Goal: Information Seeking & Learning: Learn about a topic

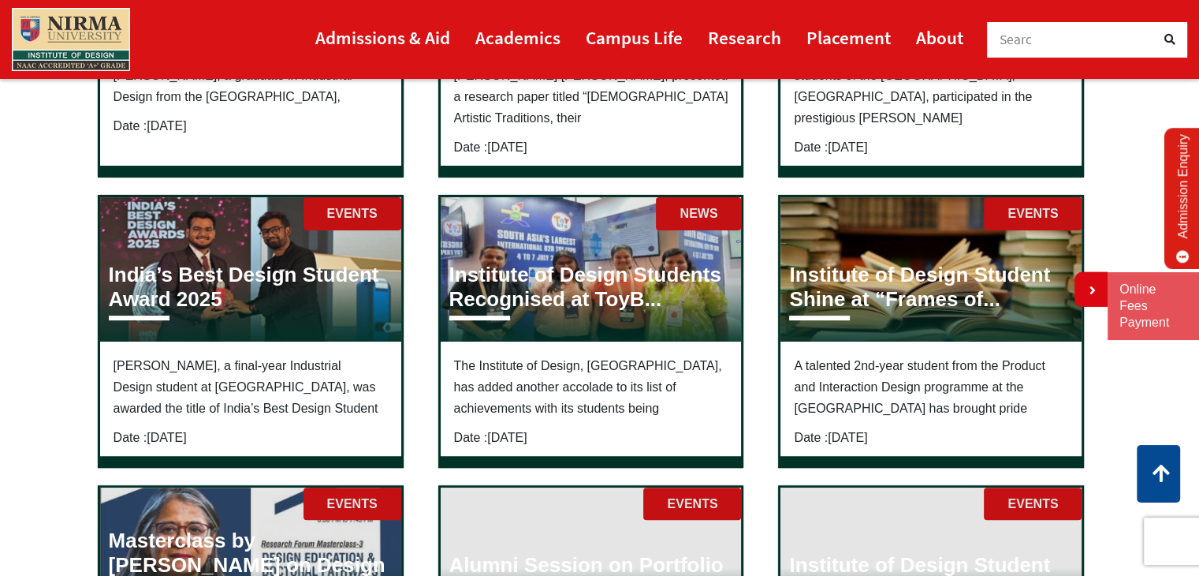
scroll to position [394, 0]
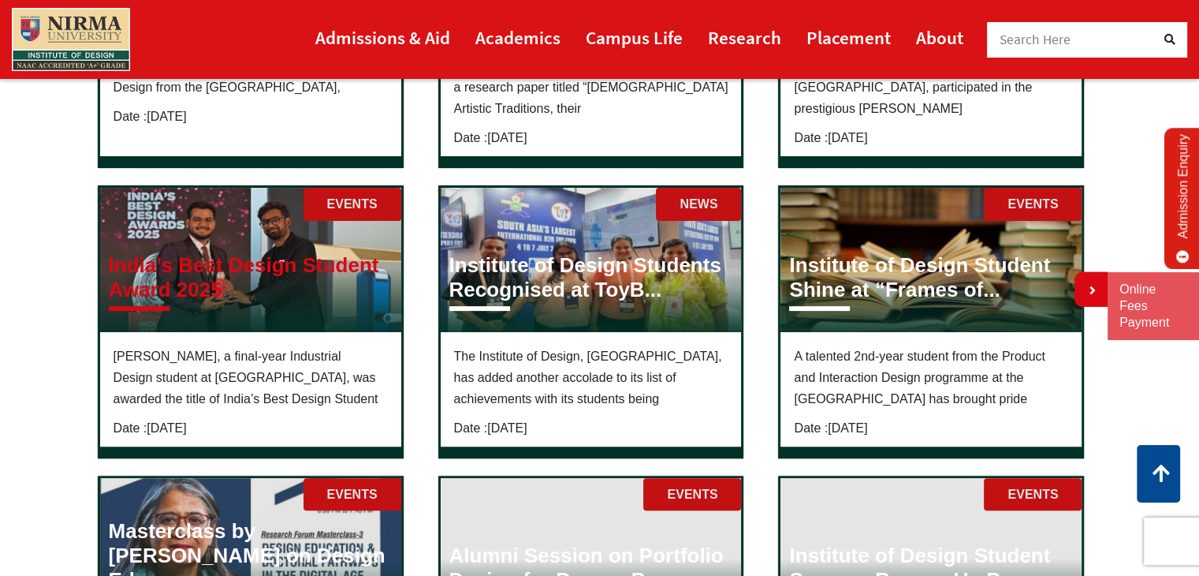
click at [194, 282] on h3 "India’s Best Design Student Award 2025" at bounding box center [251, 277] width 284 height 49
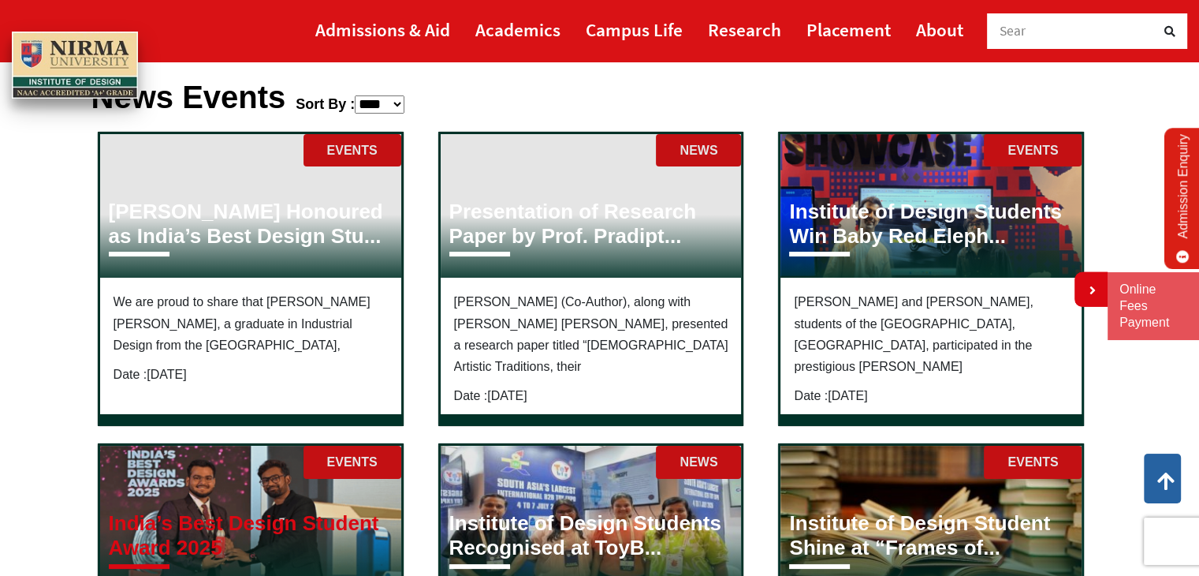
scroll to position [79, 0]
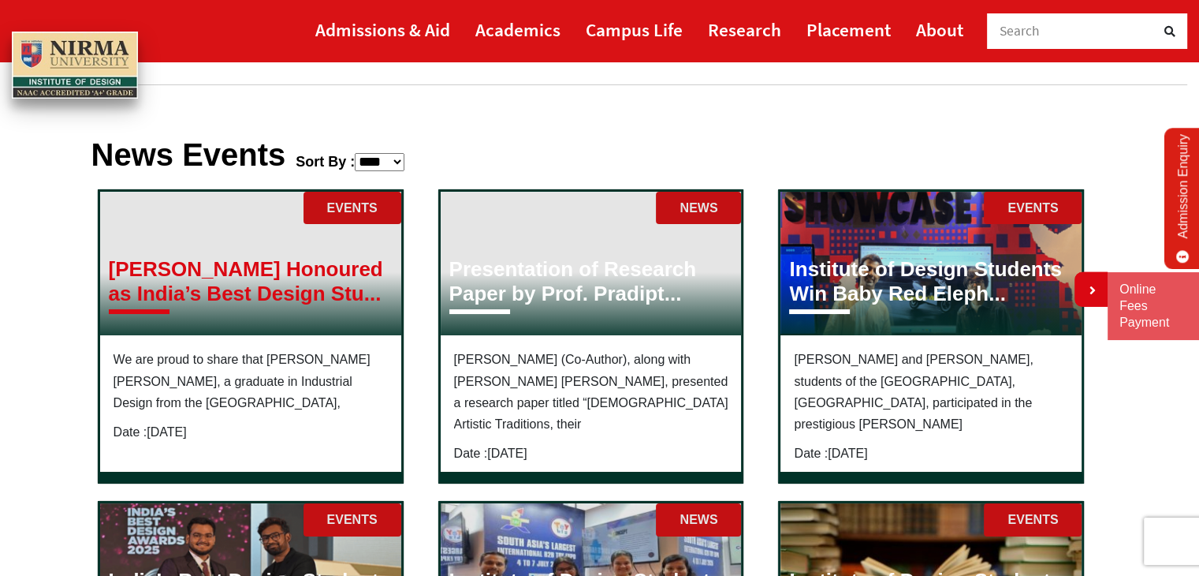
click at [249, 274] on h3 "Sakshi Kadu Honoured as India’s Best Design Stu..." at bounding box center [251, 281] width 284 height 49
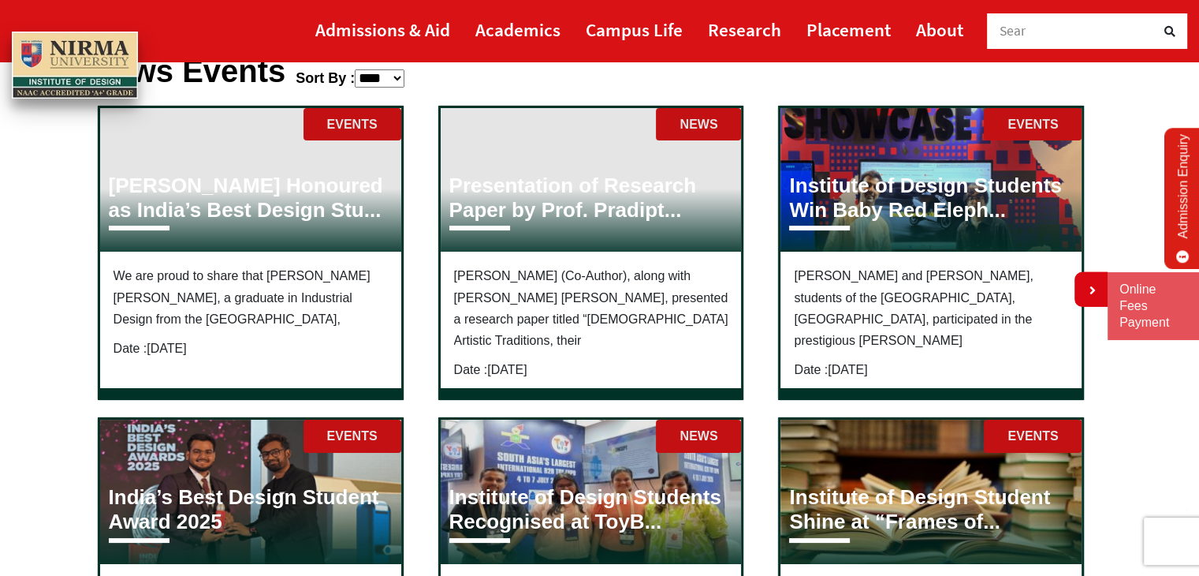
scroll to position [158, 0]
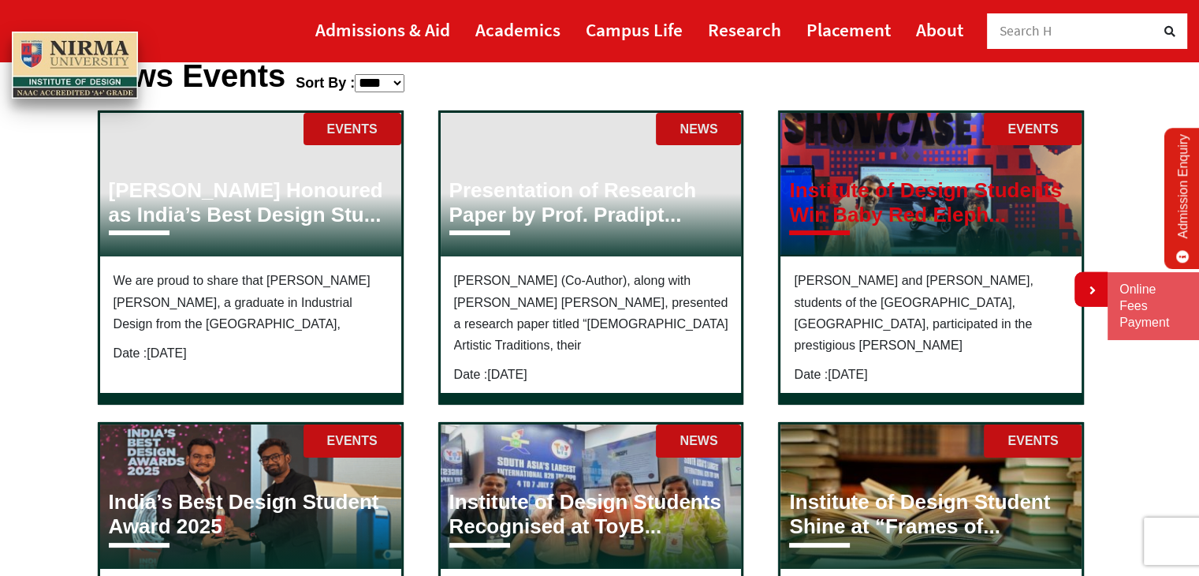
click at [912, 200] on h3 "Institute of Design Students Win Baby Red Eleph..." at bounding box center [931, 202] width 284 height 49
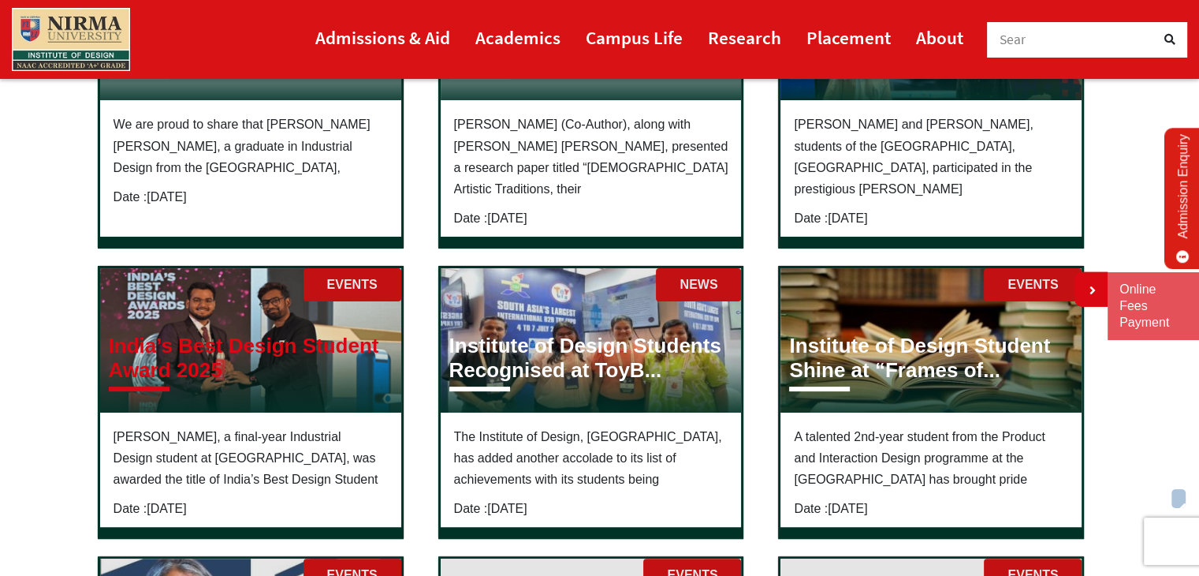
scroll to position [315, 0]
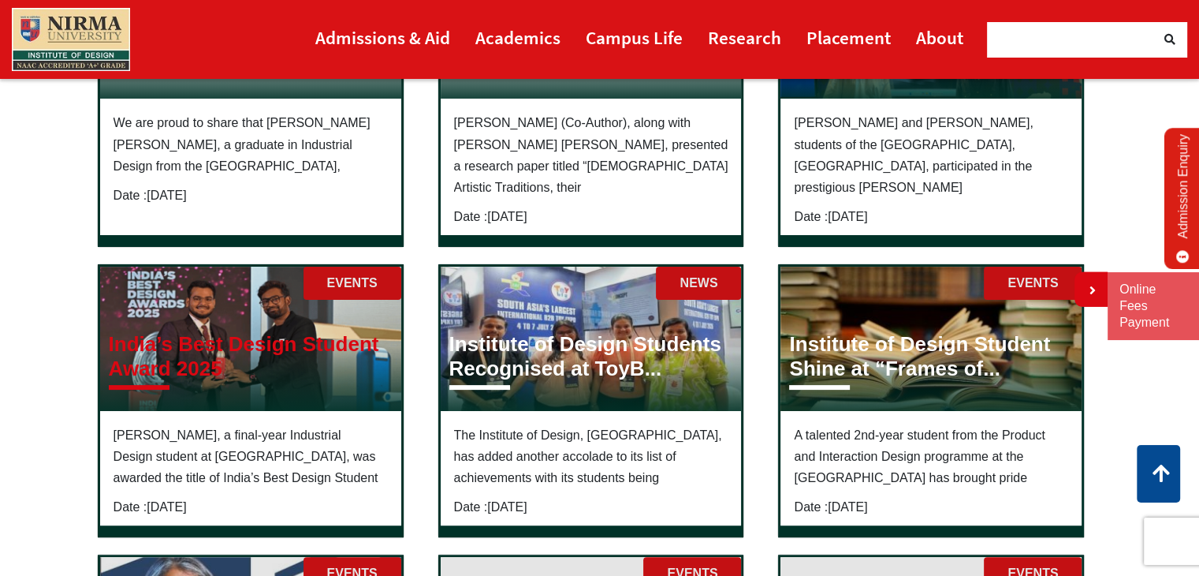
click at [255, 342] on h3 "India’s Best Design Student Award 2025" at bounding box center [251, 356] width 284 height 49
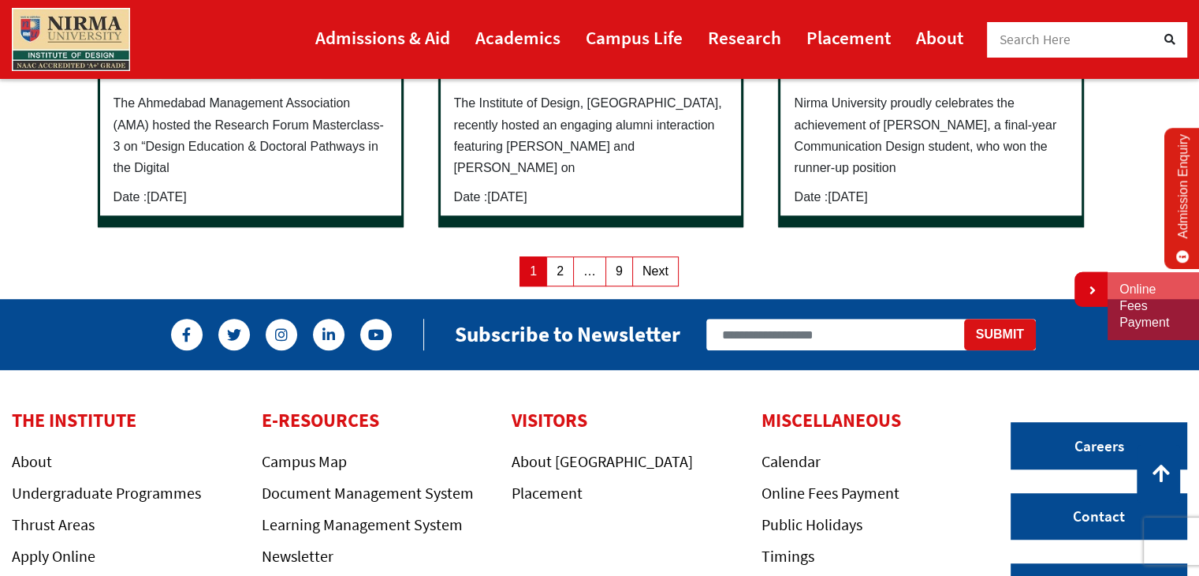
scroll to position [946, 0]
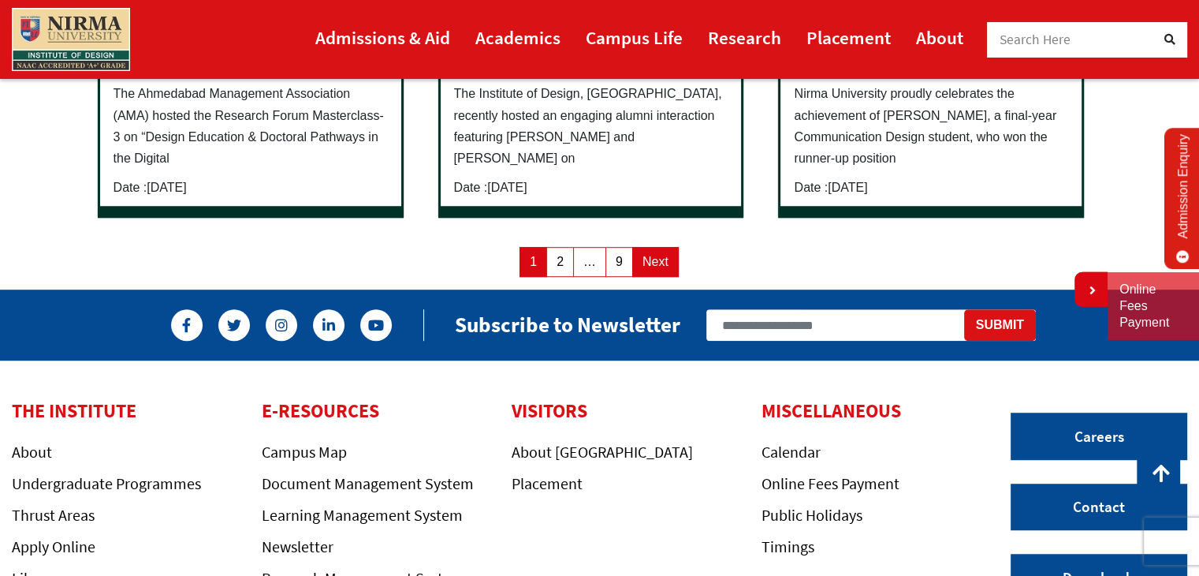
click at [652, 256] on link "Next" at bounding box center [655, 262] width 47 height 30
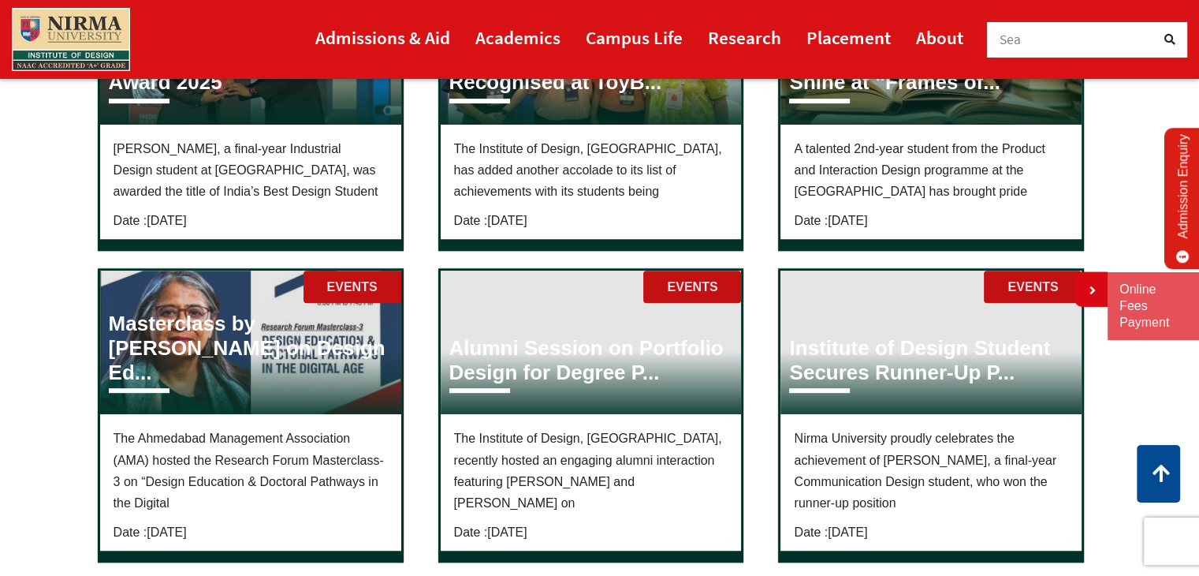
scroll to position [473, 0]
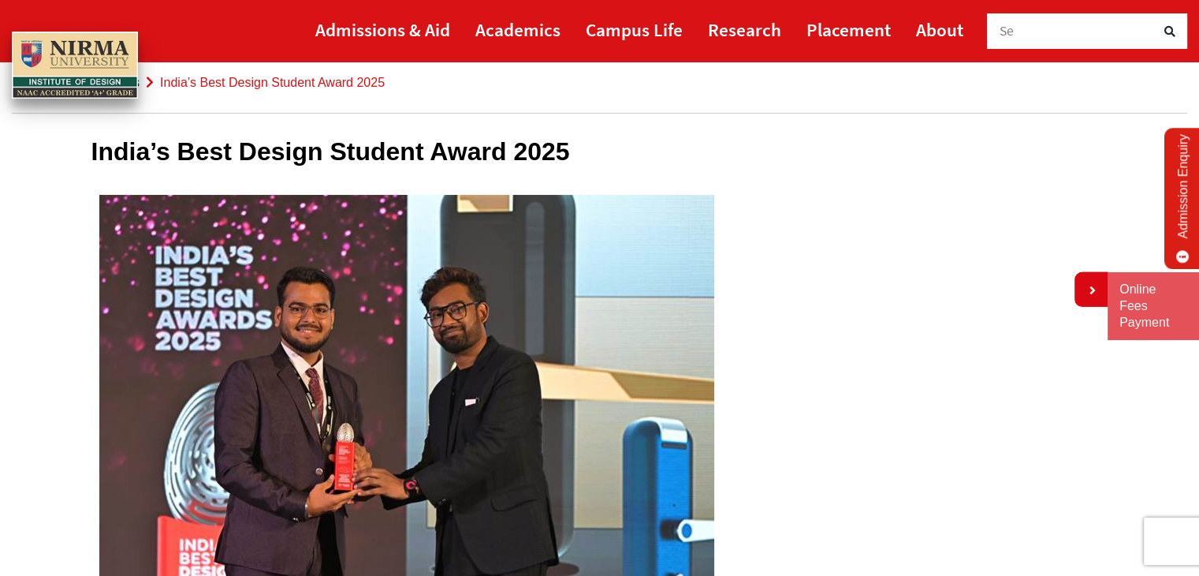
scroll to position [552, 0]
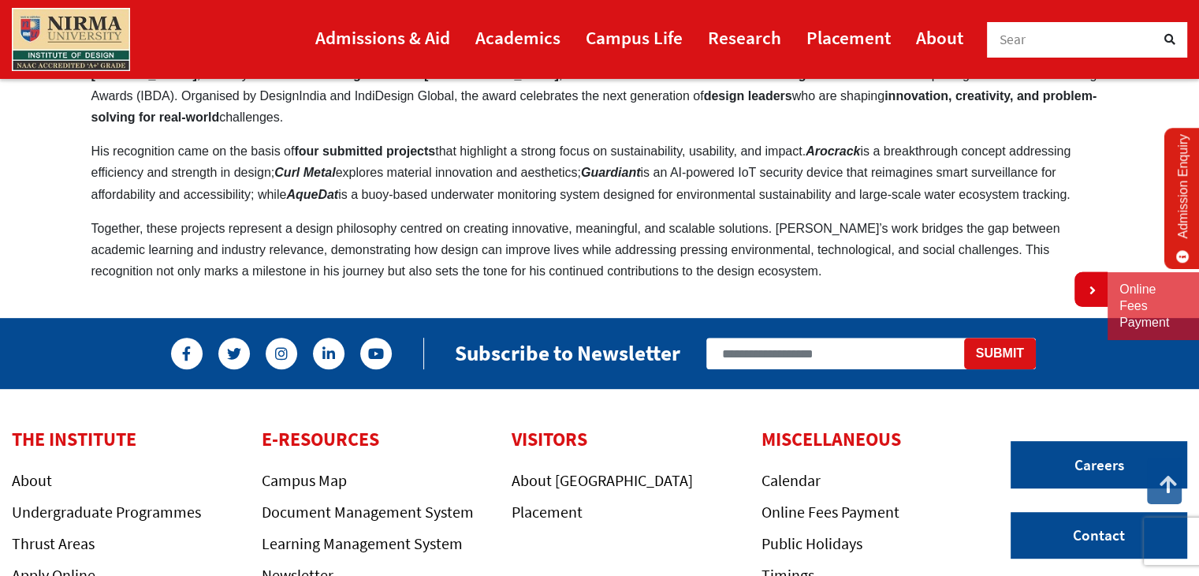
scroll to position [906, 0]
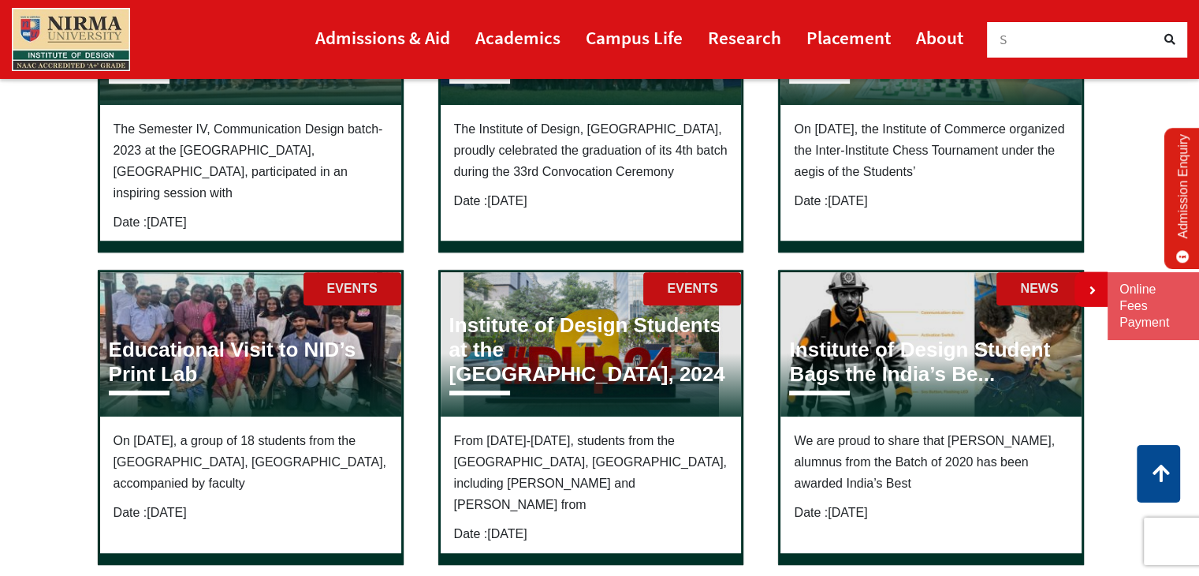
scroll to position [631, 0]
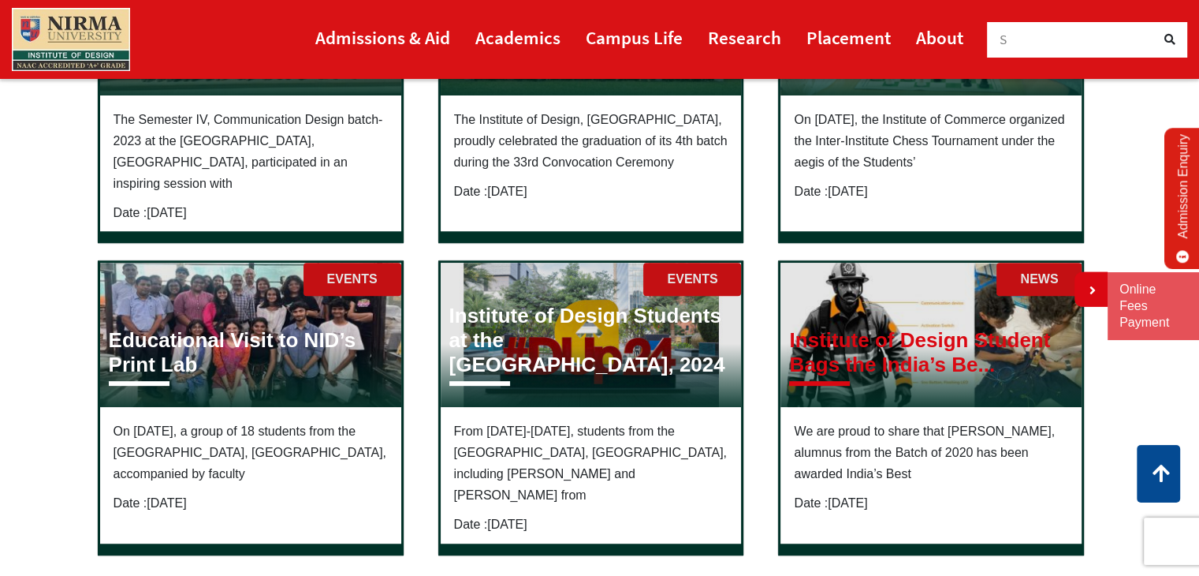
click at [848, 328] on h3 "Institute of Design Student Bags the India’s Be..." at bounding box center [931, 352] width 284 height 49
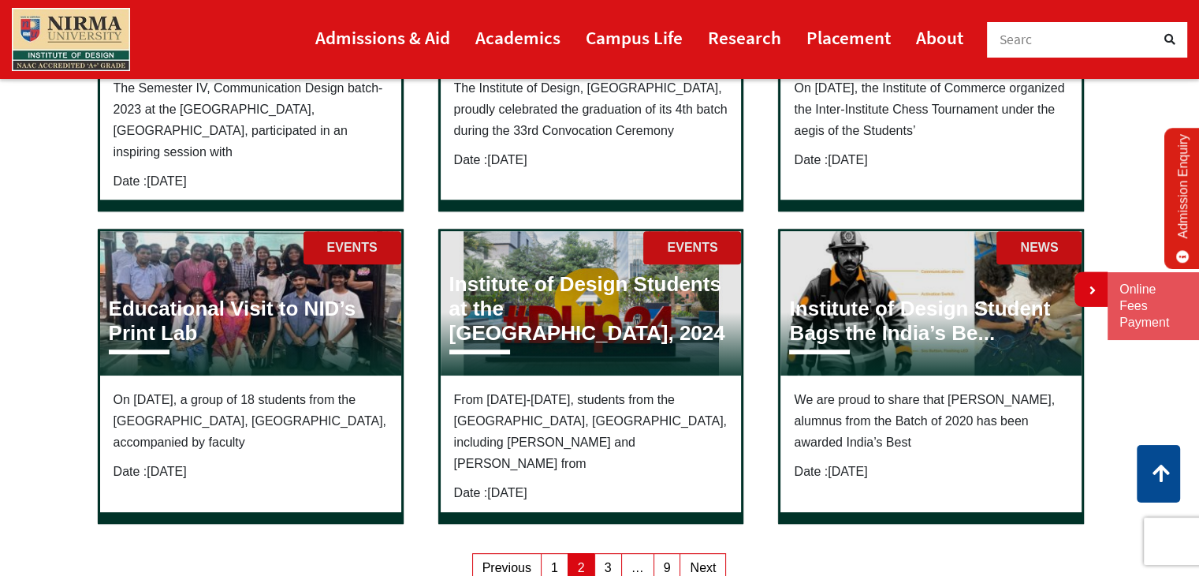
scroll to position [789, 0]
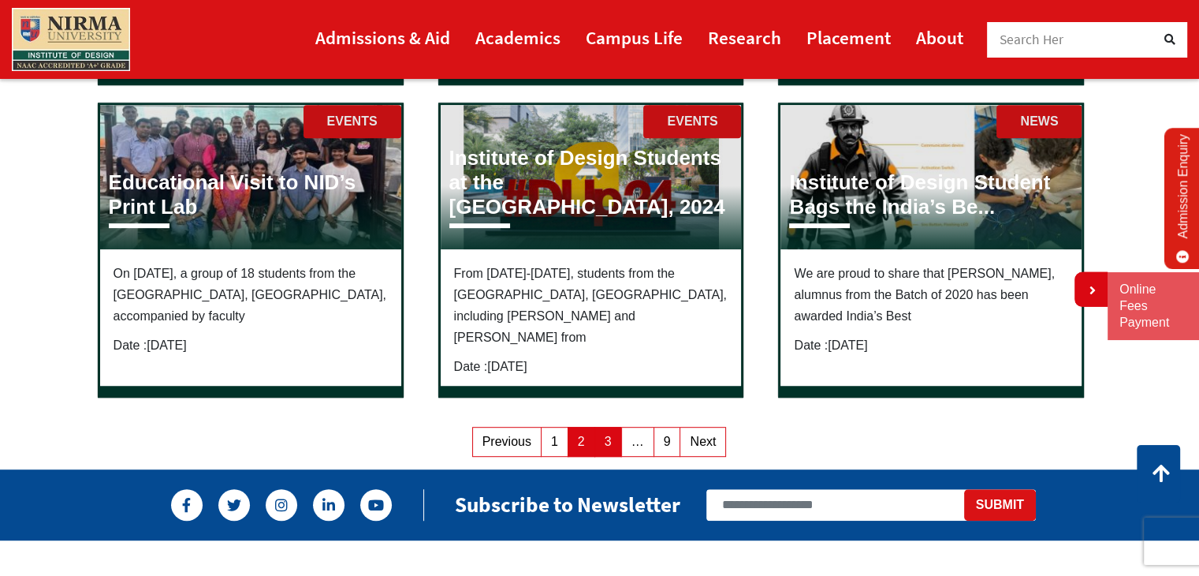
click at [603, 427] on link "Page 3" at bounding box center [609, 442] width 28 height 30
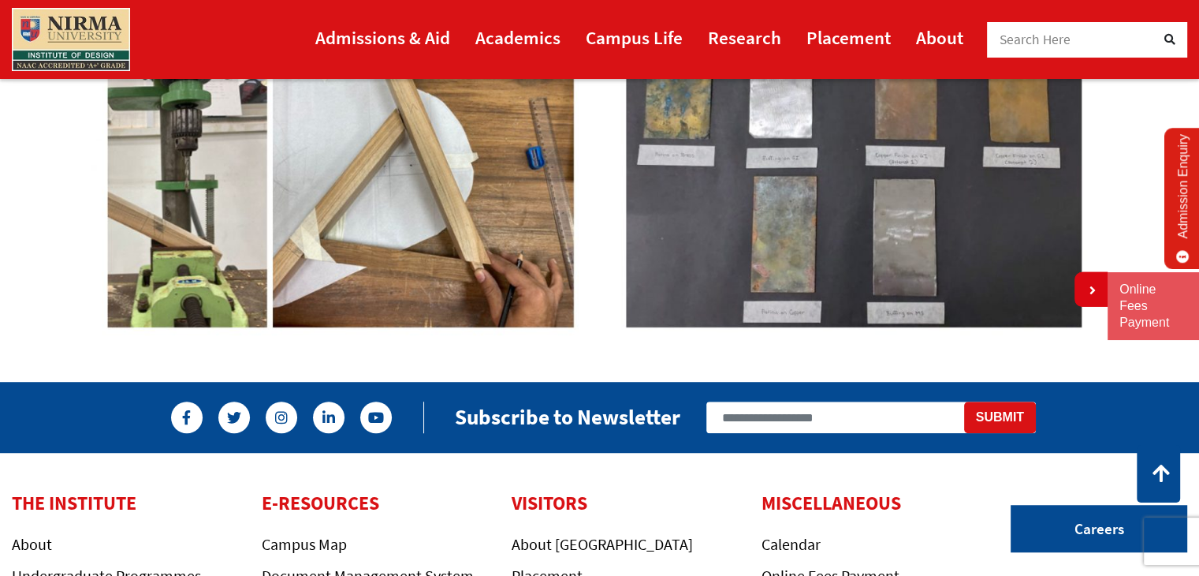
scroll to position [946, 0]
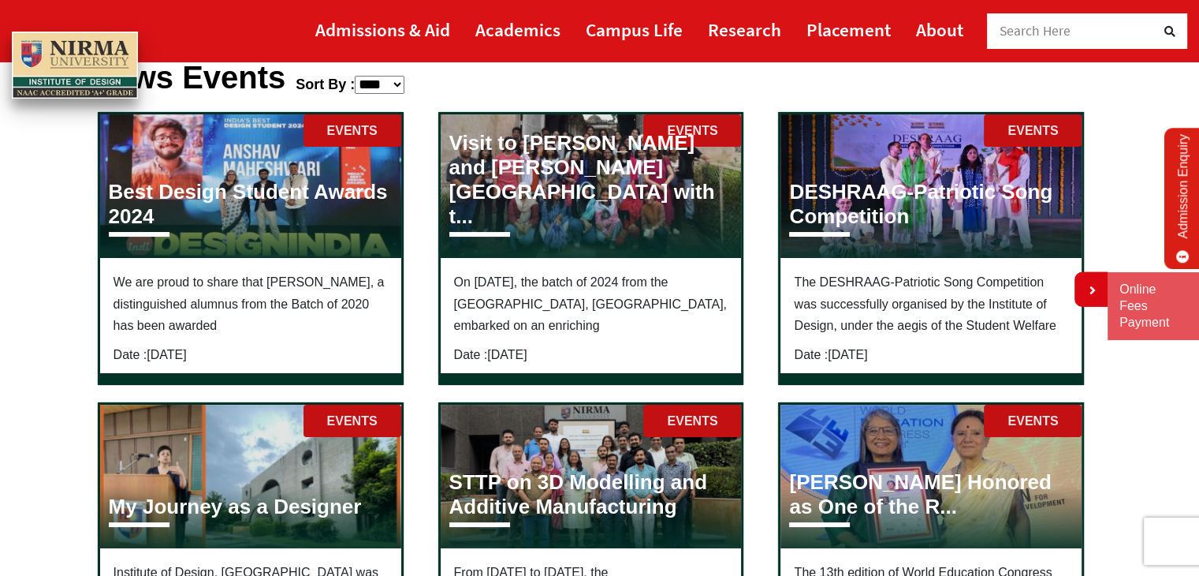
scroll to position [158, 0]
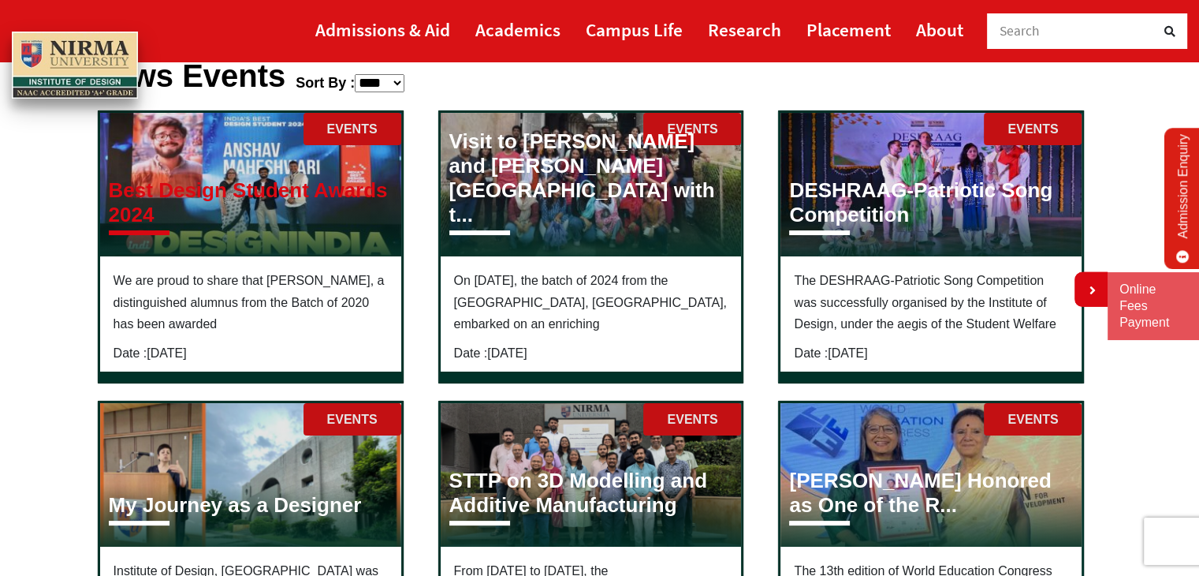
click at [275, 222] on h3 "Best Design Student Awards 2024" at bounding box center [251, 202] width 284 height 49
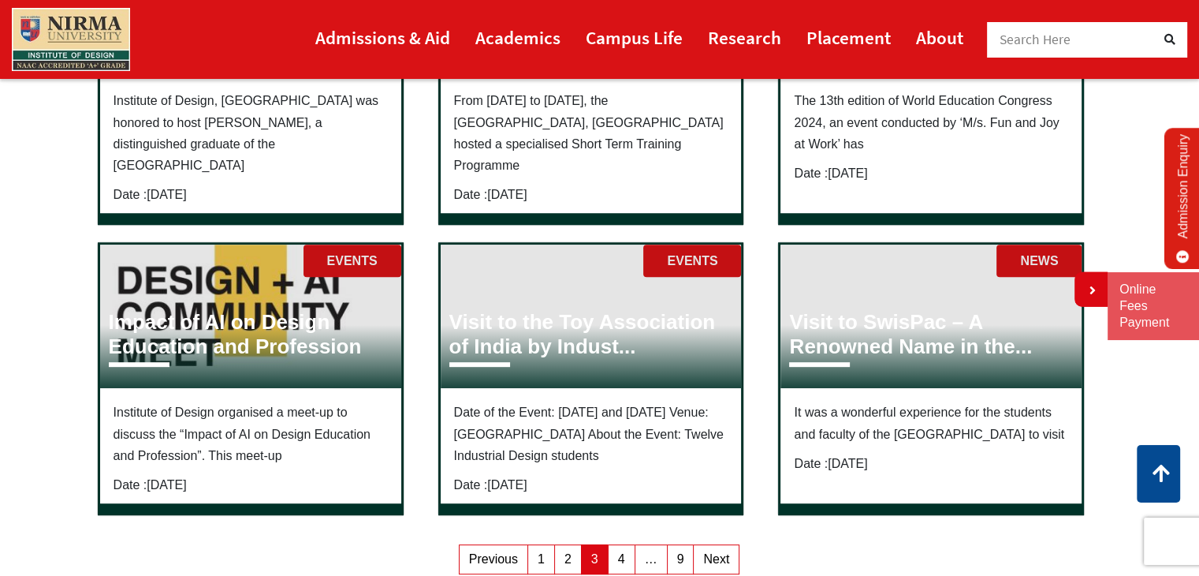
scroll to position [631, 0]
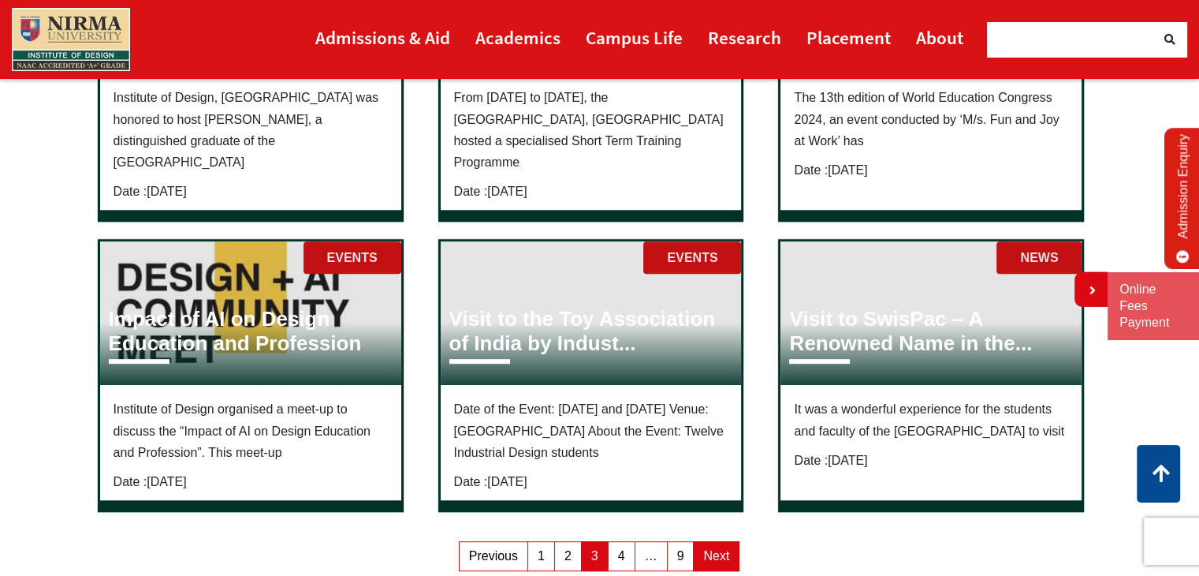
click at [712, 541] on link "Next" at bounding box center [716, 556] width 47 height 30
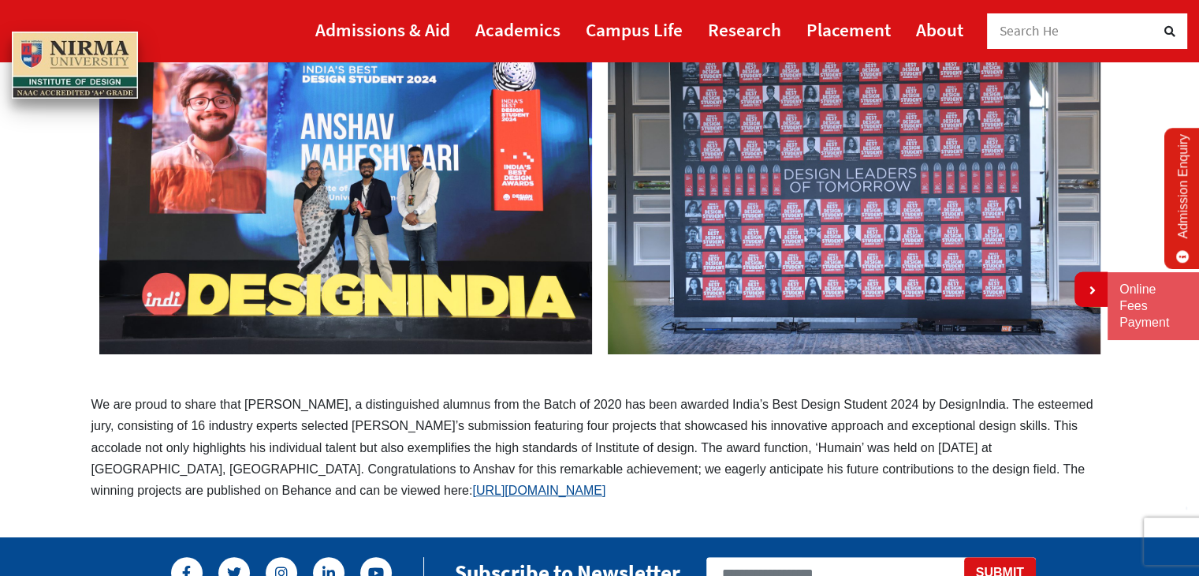
scroll to position [237, 0]
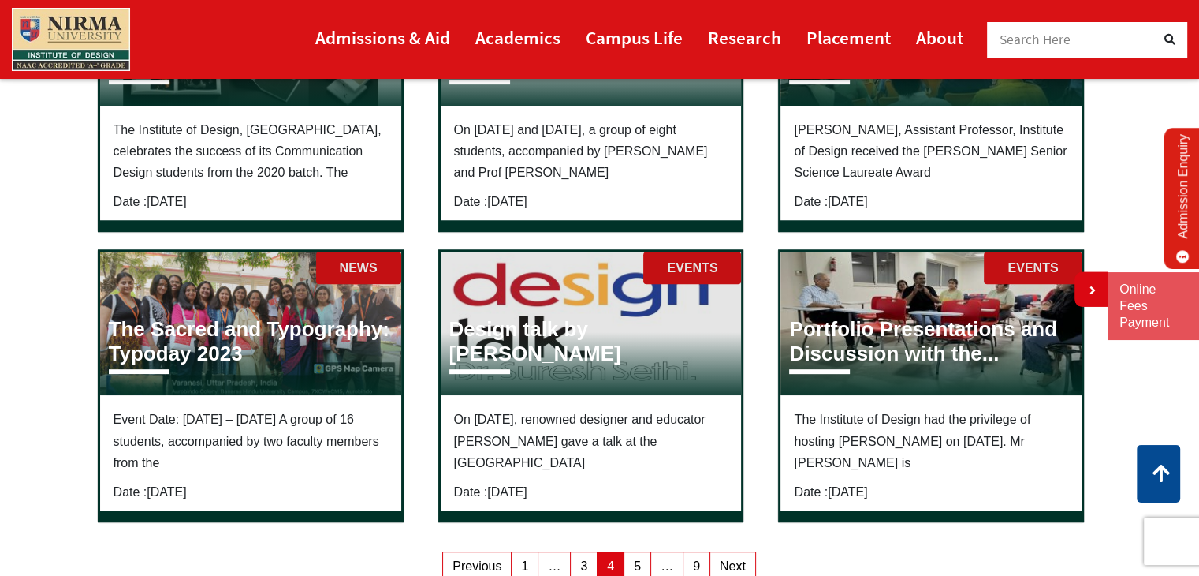
scroll to position [631, 0]
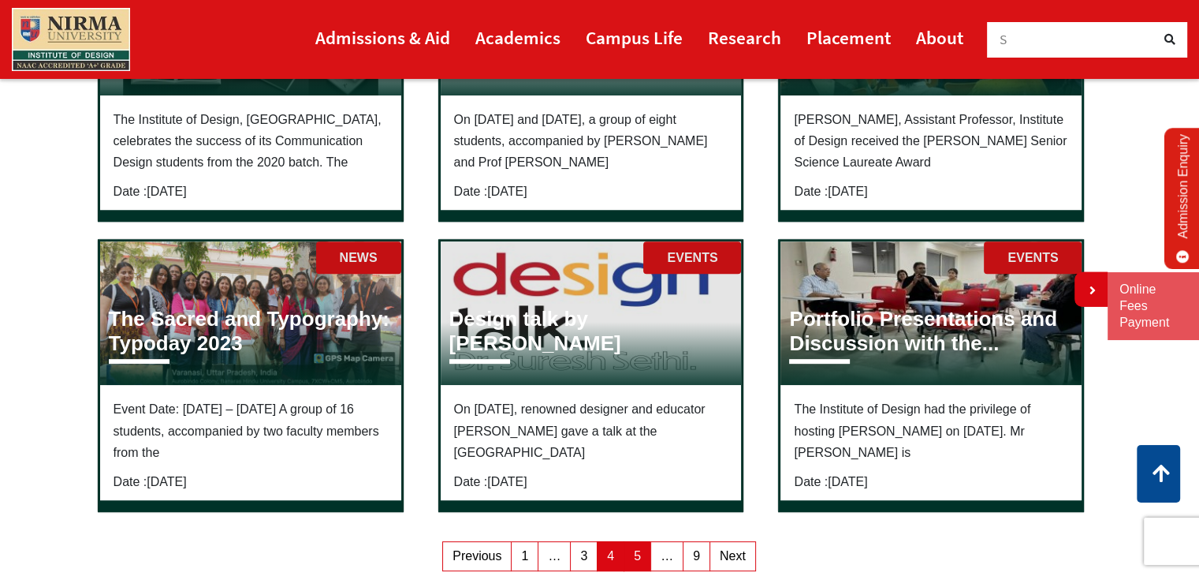
click at [631, 541] on link "Page 5" at bounding box center [638, 556] width 28 height 30
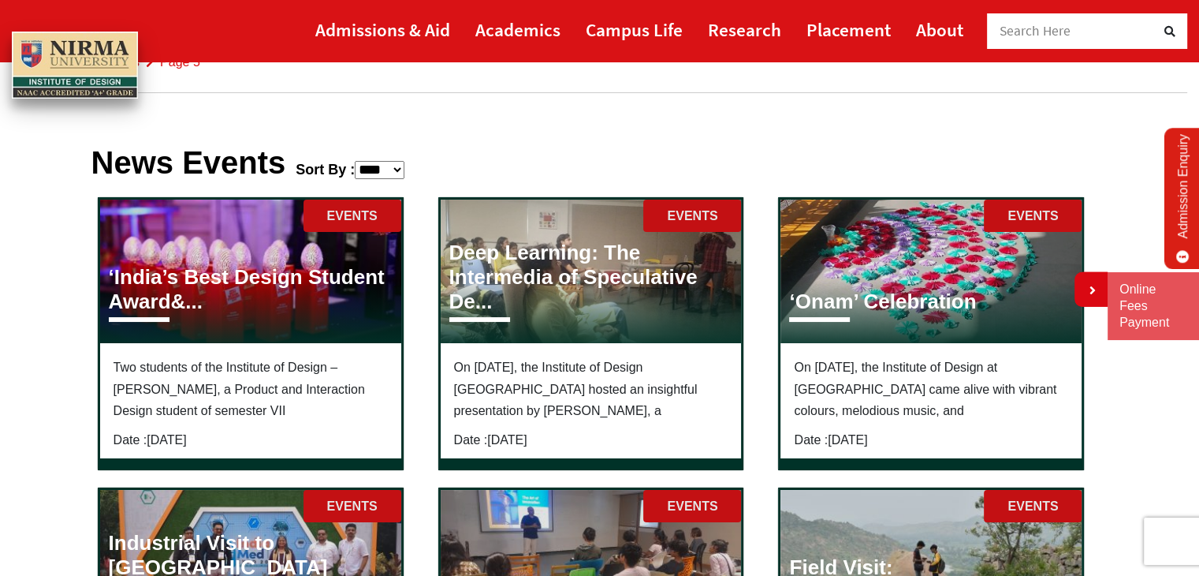
scroll to position [79, 0]
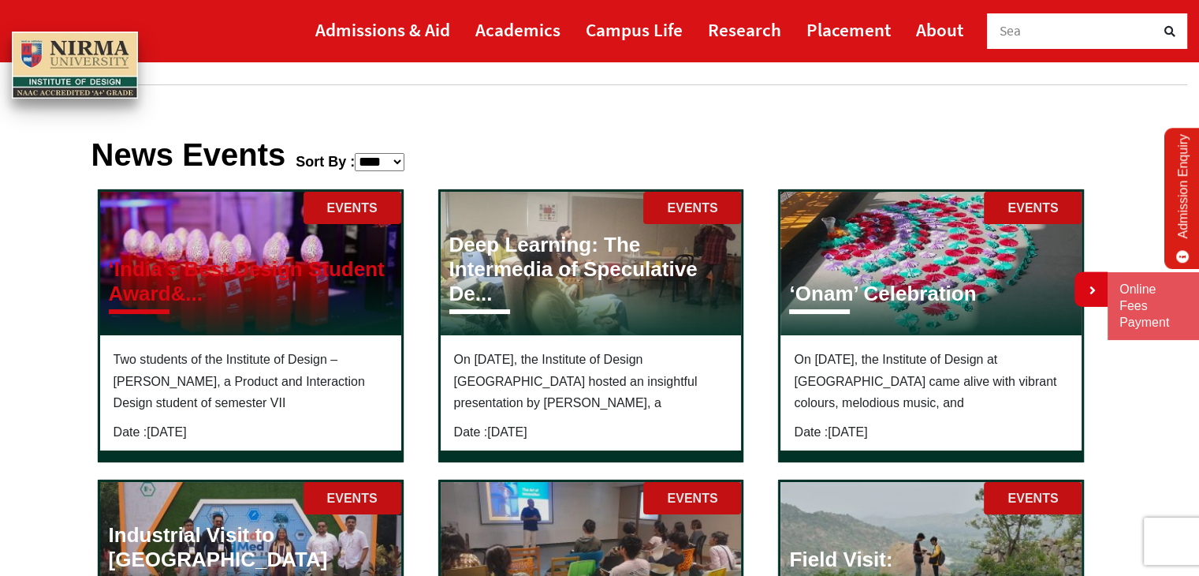
click at [224, 297] on h3 "‘India’s Best Design Student Award&..." at bounding box center [251, 281] width 284 height 49
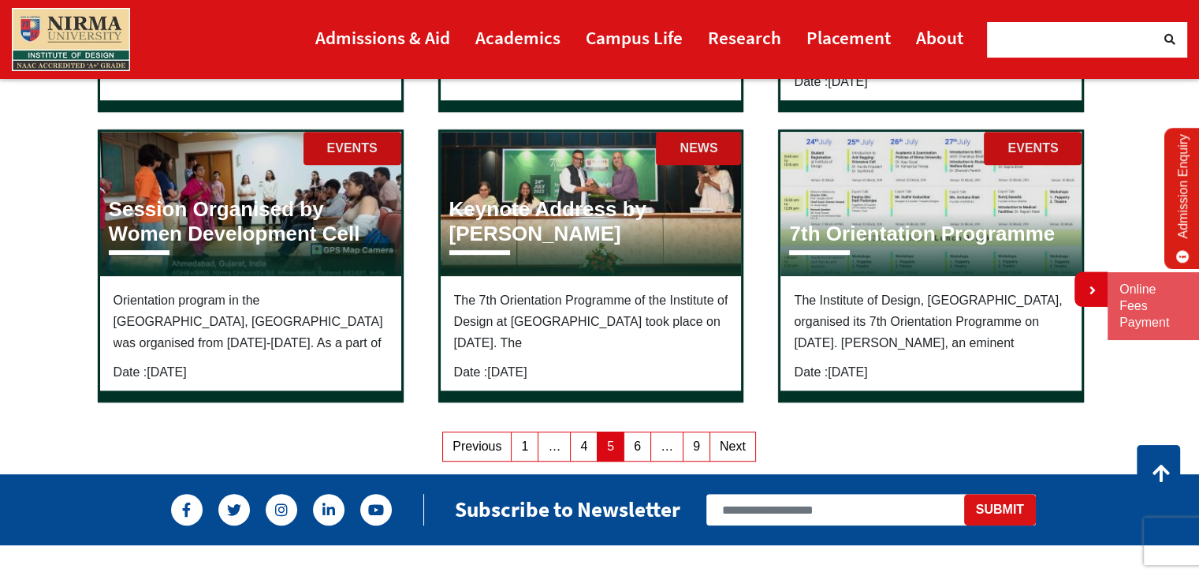
scroll to position [789, 0]
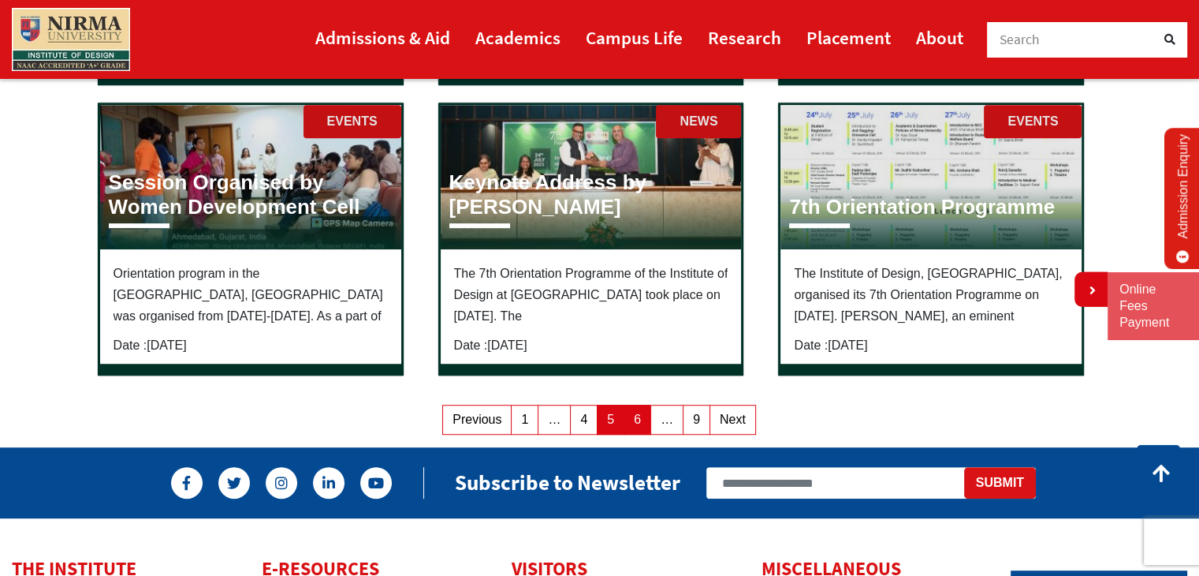
click at [632, 406] on link "Page 6" at bounding box center [638, 420] width 28 height 30
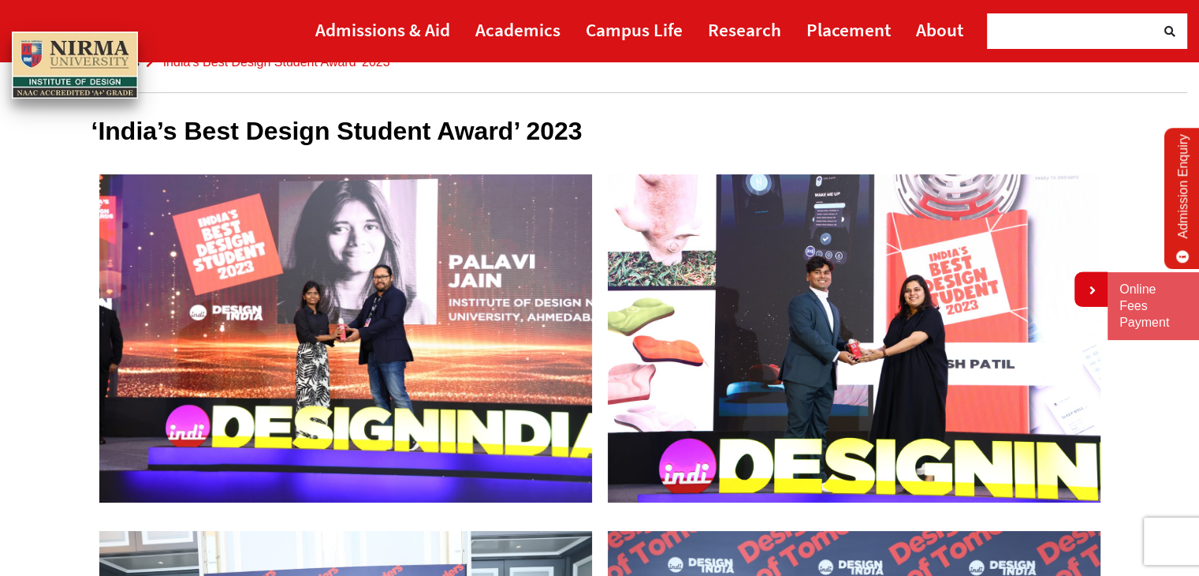
scroll to position [79, 0]
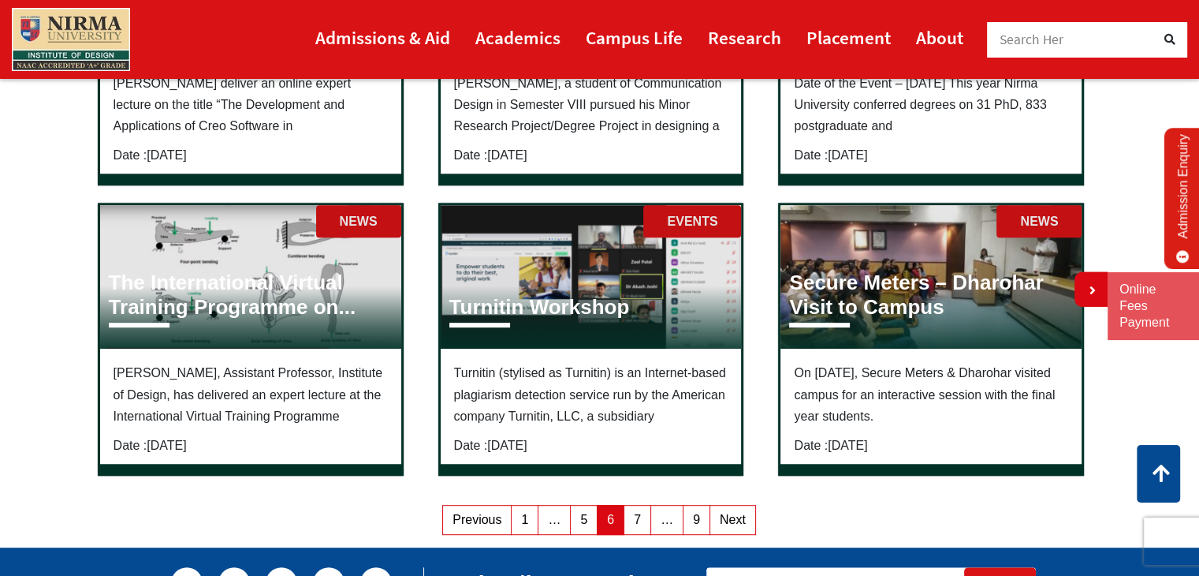
scroll to position [710, 0]
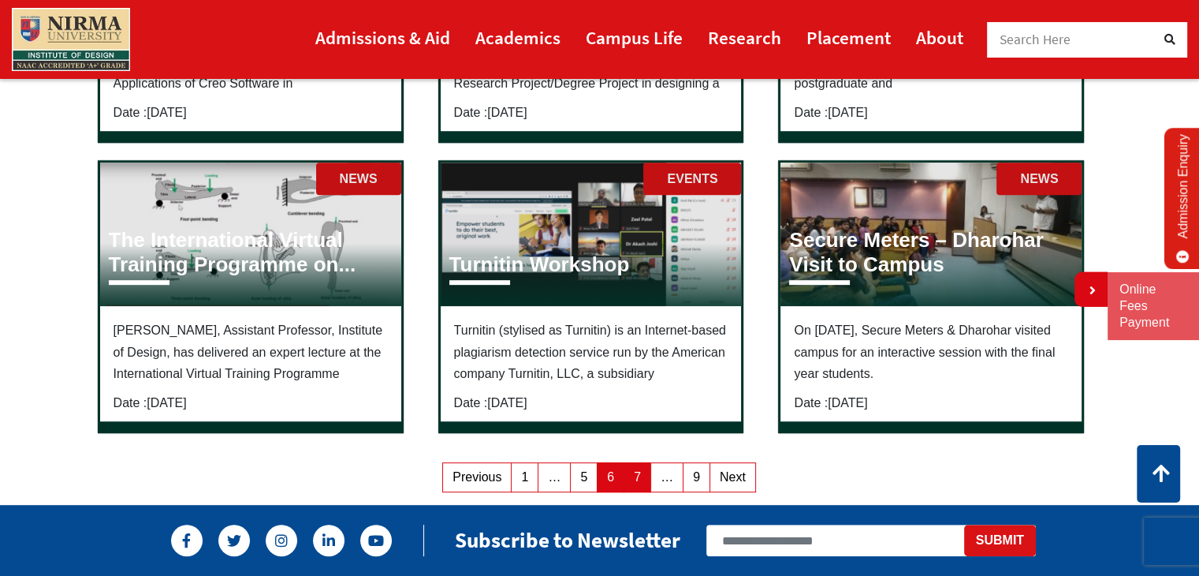
click at [638, 462] on link "Page 7" at bounding box center [638, 477] width 28 height 30
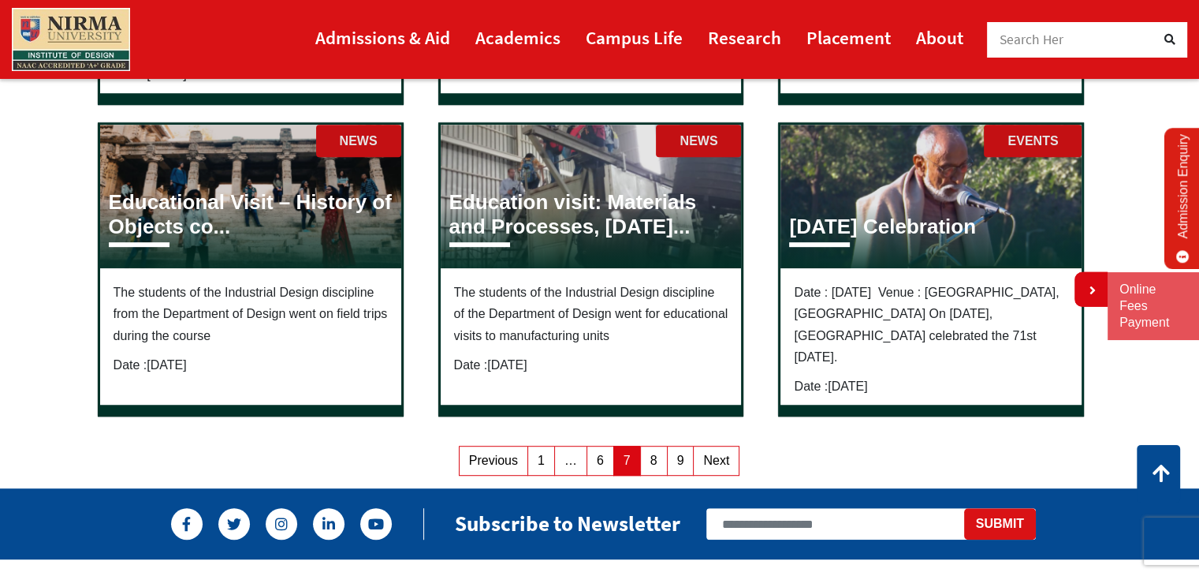
scroll to position [789, 0]
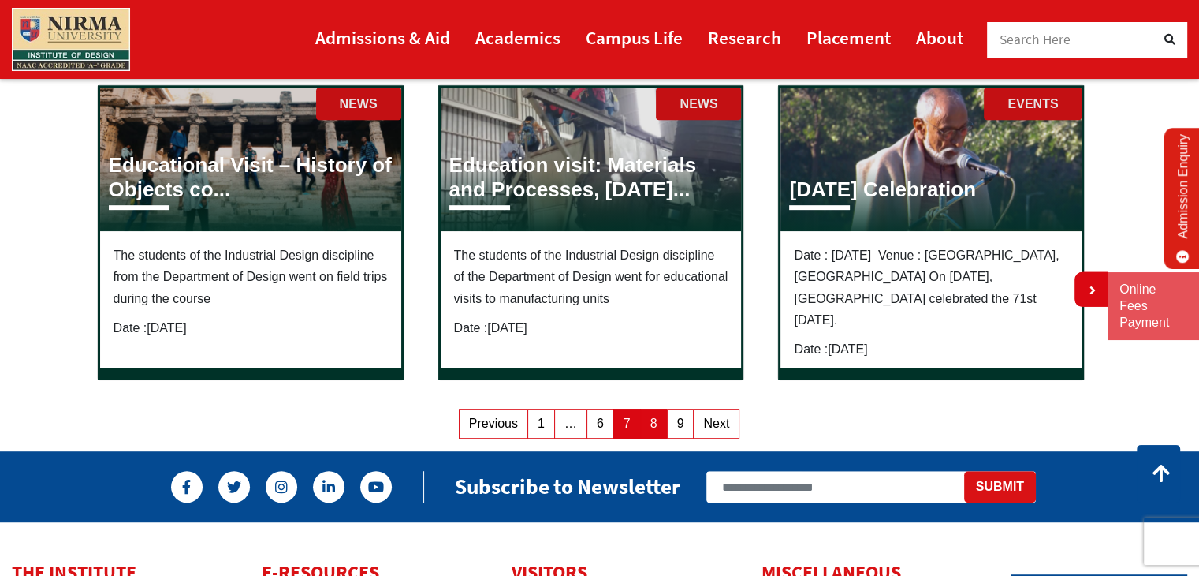
click at [644, 436] on link "Page 8" at bounding box center [654, 423] width 28 height 30
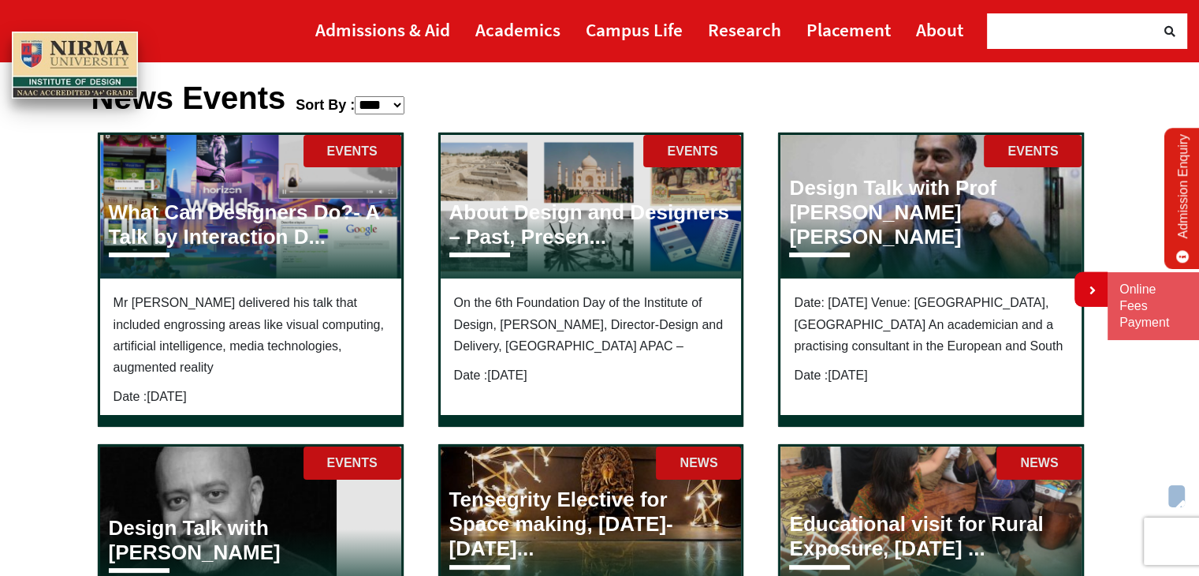
scroll to position [0, 0]
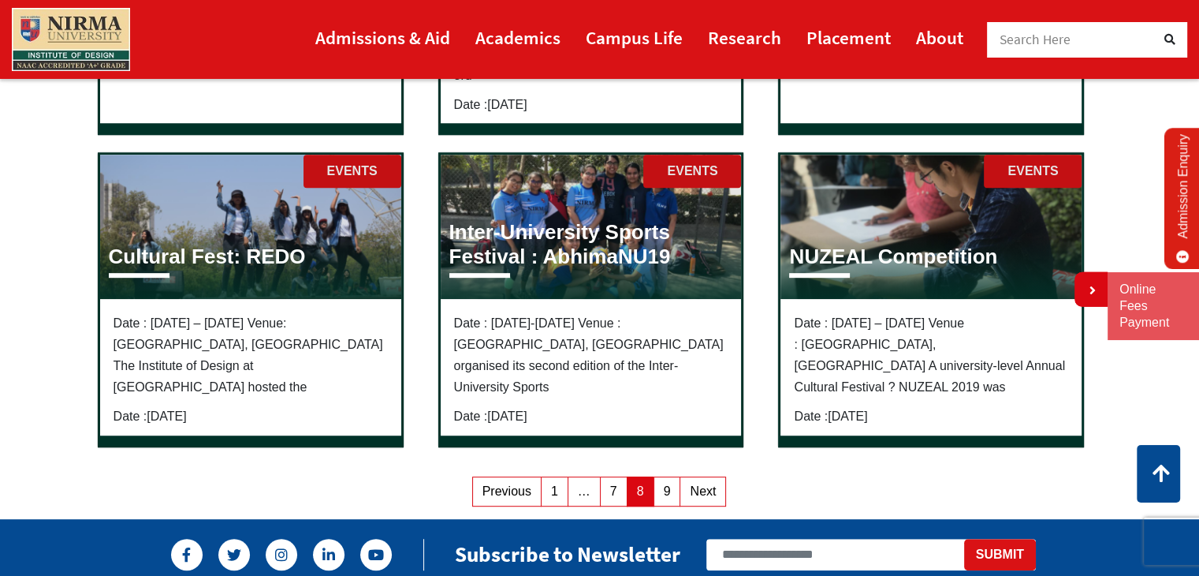
scroll to position [789, 0]
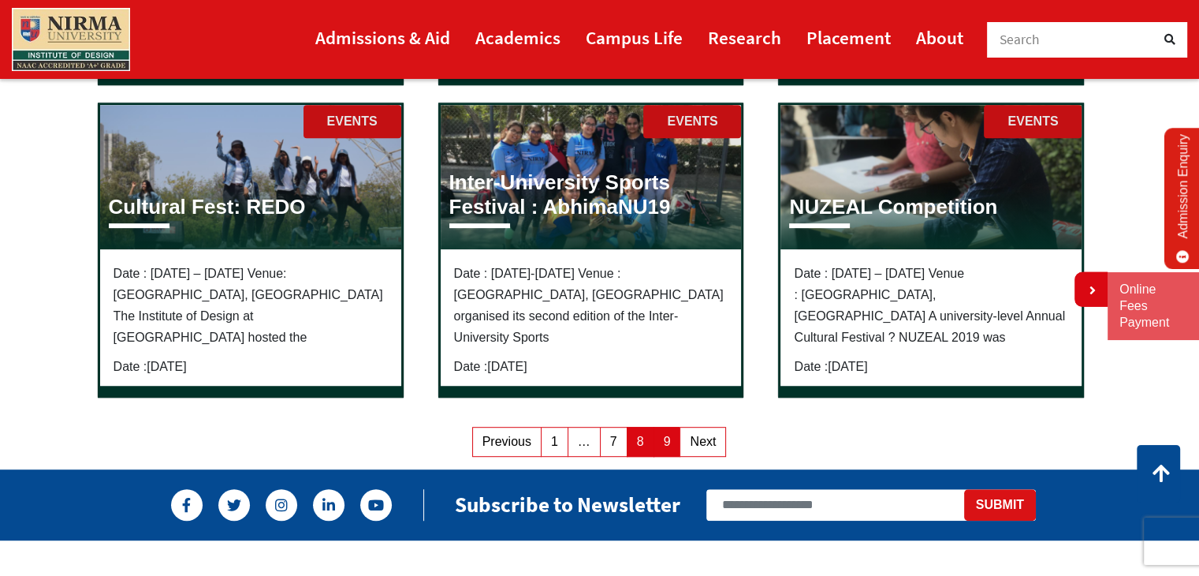
click at [659, 427] on link "Page 9" at bounding box center [668, 442] width 28 height 30
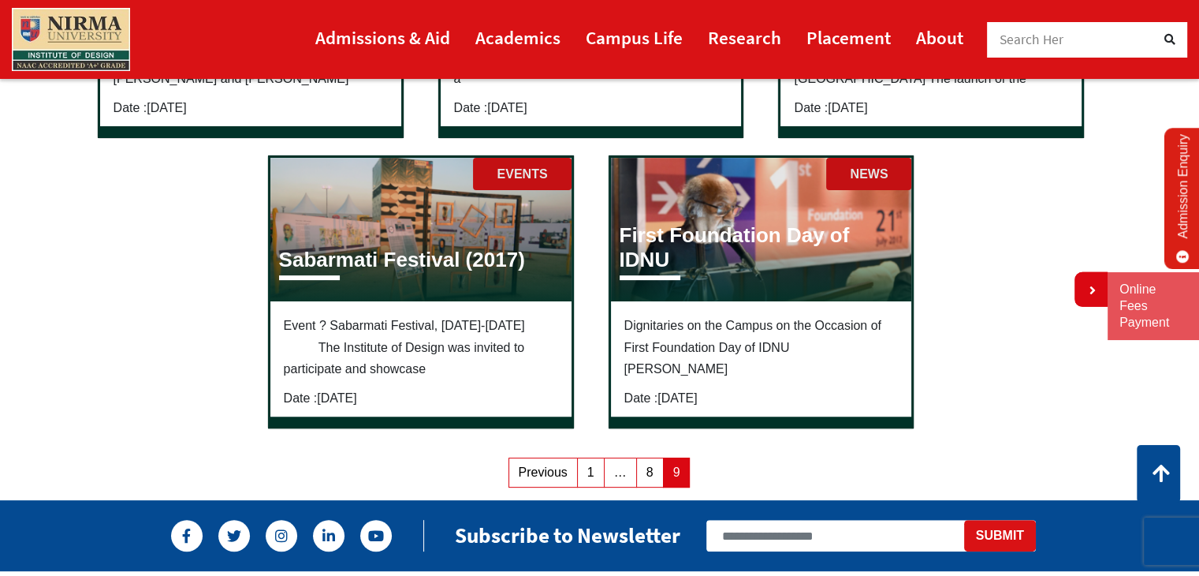
scroll to position [394, 0]
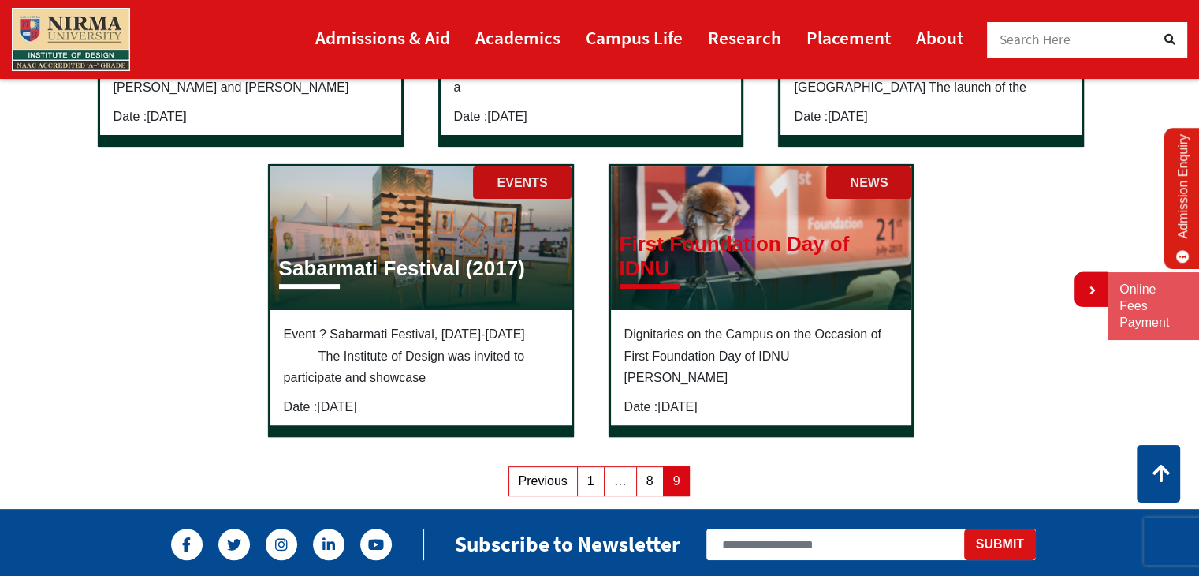
click at [772, 255] on h3 "First Foundation Day of IDNU" at bounding box center [762, 256] width 284 height 49
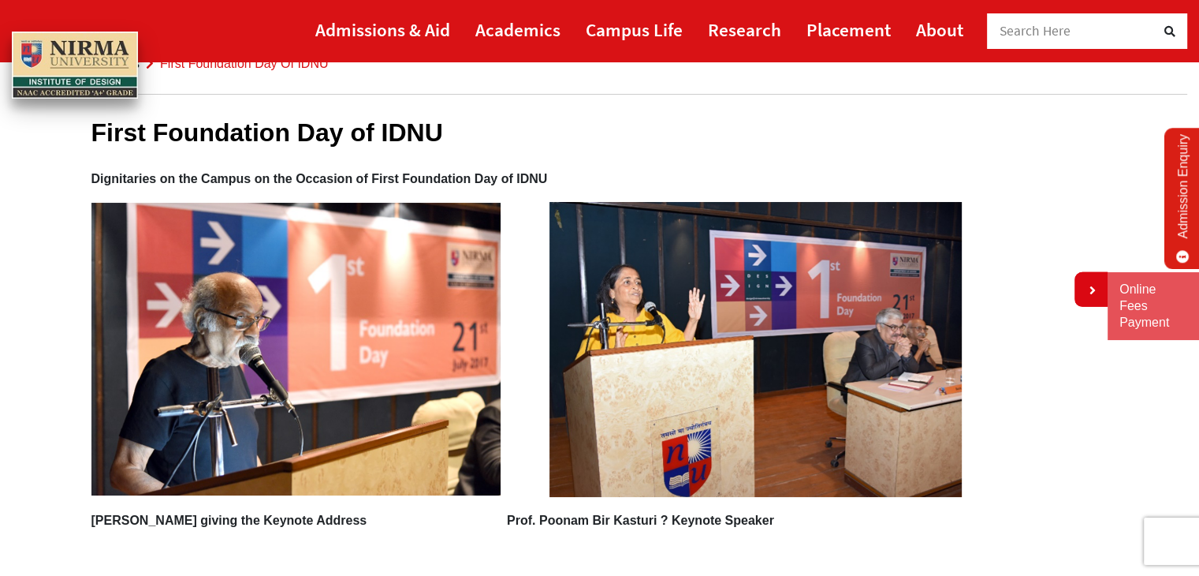
scroll to position [79, 0]
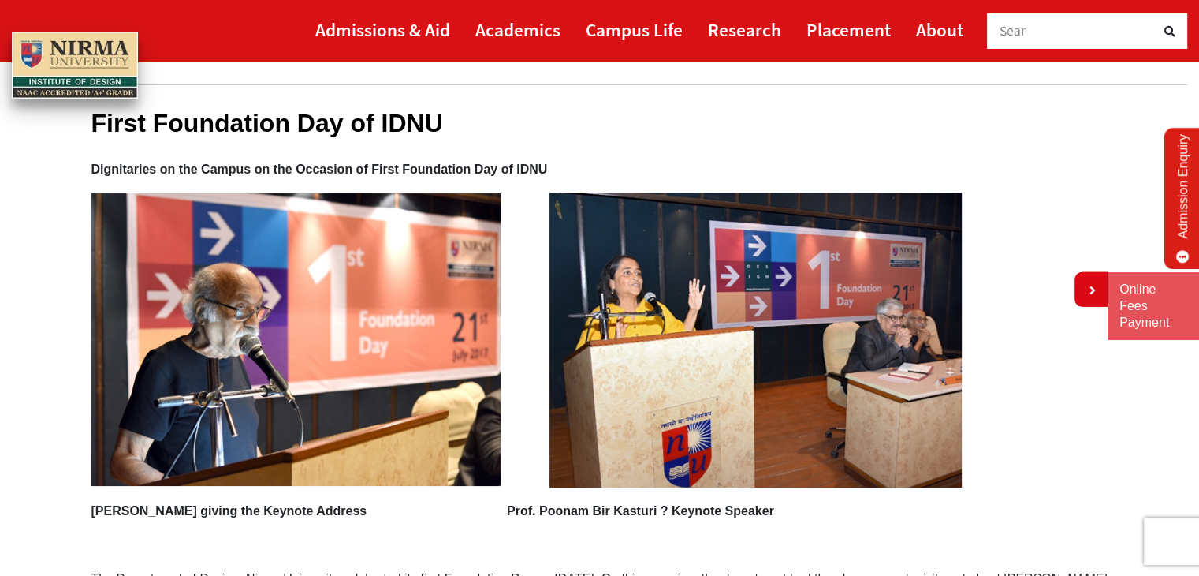
click at [244, 330] on img at bounding box center [295, 339] width 409 height 293
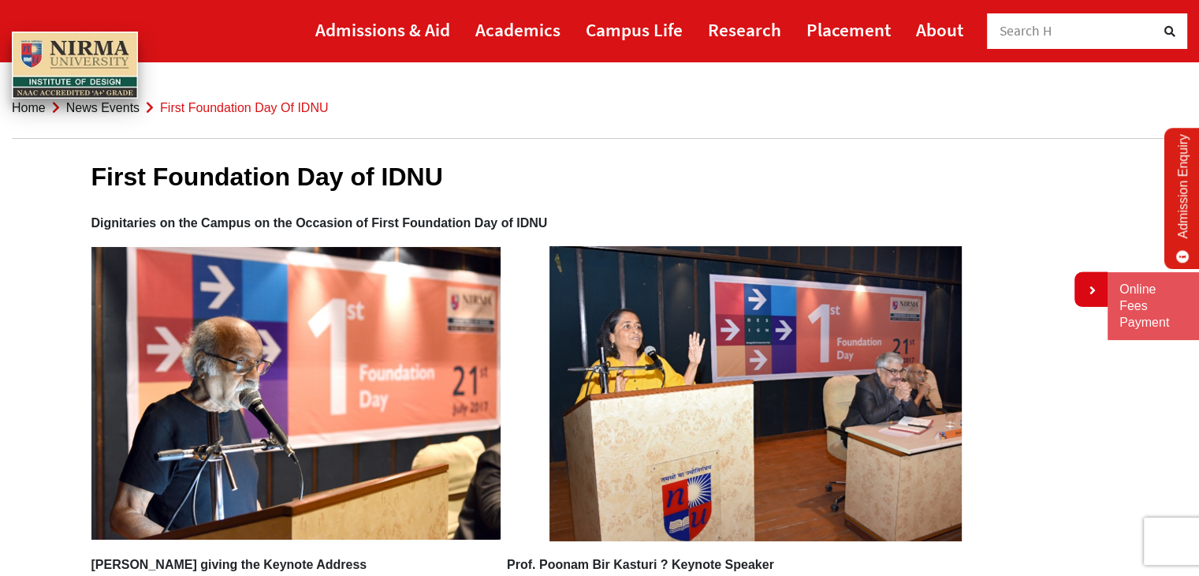
scroll to position [0, 0]
